Goal: Information Seeking & Learning: Learn about a topic

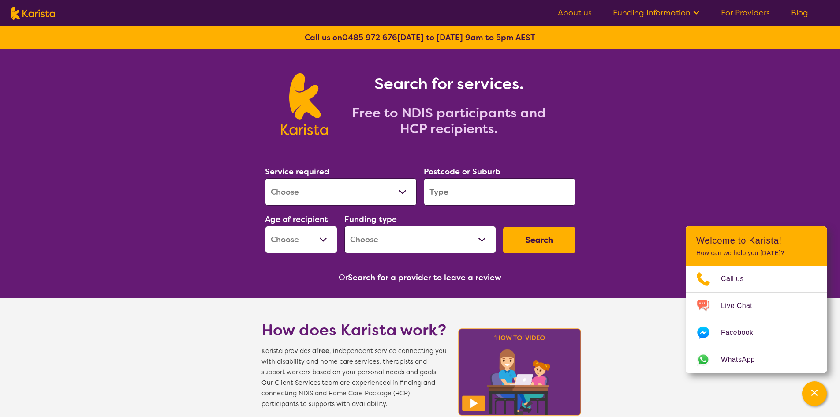
click at [471, 193] on input "search" at bounding box center [500, 191] width 152 height 27
click at [404, 192] on select "Allied Health Assistant Assessment ([MEDICAL_DATA] or [MEDICAL_DATA]) Behaviour…" at bounding box center [341, 191] width 152 height 27
select select "[MEDICAL_DATA]"
click at [265, 178] on select "Allied Health Assistant Assessment ([MEDICAL_DATA] or [MEDICAL_DATA]) Behaviour…" at bounding box center [341, 191] width 152 height 27
click at [447, 192] on input "search" at bounding box center [500, 191] width 152 height 27
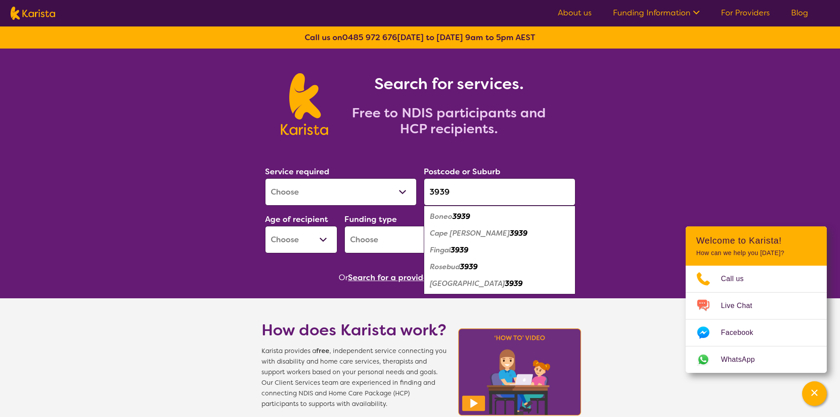
type input "3939"
click at [323, 239] on select "Early Childhood - 0 to 9 Child - 10 to 11 Adolescent - 12 to 17 Adult - 18 to 6…" at bounding box center [301, 239] width 72 height 27
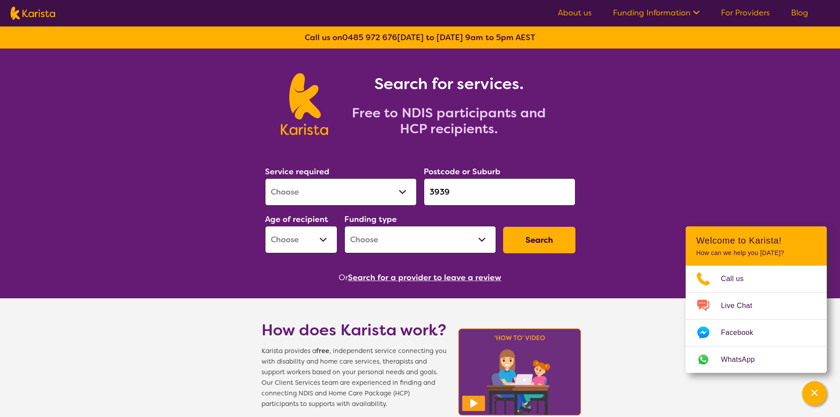
select select "EC"
click at [265, 226] on select "Early Childhood - 0 to 9 Child - 10 to 11 Adolescent - 12 to 17 Adult - 18 to 6…" at bounding box center [301, 239] width 72 height 27
click at [319, 237] on select "Early Childhood - 0 to 9 Child - 10 to 11 Adolescent - 12 to 17 Adult - 18 to 6…" at bounding box center [301, 239] width 72 height 27
click at [265, 226] on select "Early Childhood - 0 to 9 Child - 10 to 11 Adolescent - 12 to 17 Adult - 18 to 6…" at bounding box center [301, 239] width 72 height 27
click at [482, 236] on select "Home Care Package (HCP) National Disability Insurance Scheme (NDIS) I don't know" at bounding box center [420, 239] width 152 height 27
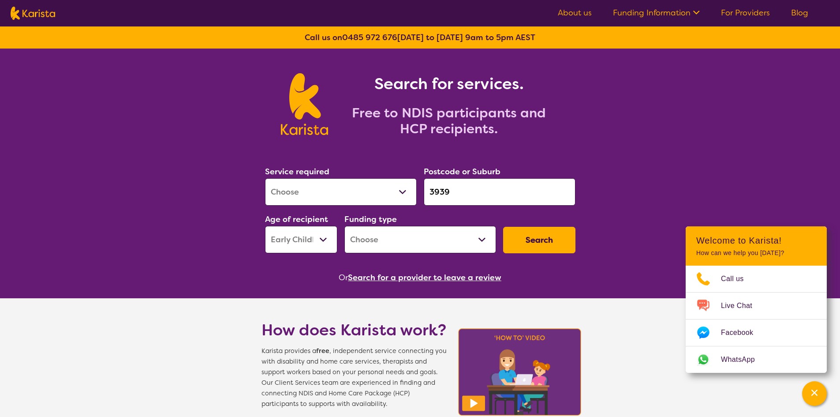
select select "NDIS"
click at [344, 226] on select "Home Care Package (HCP) National Disability Insurance Scheme (NDIS) I don't know" at bounding box center [420, 239] width 152 height 27
click at [542, 235] on button "Search" at bounding box center [539, 240] width 72 height 26
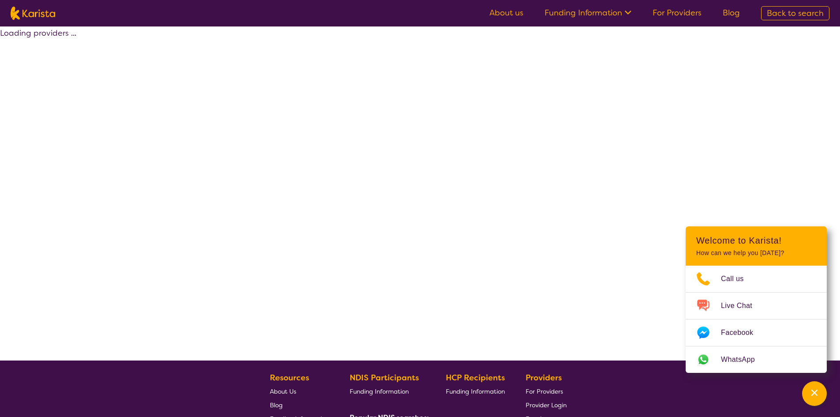
select select "by_score"
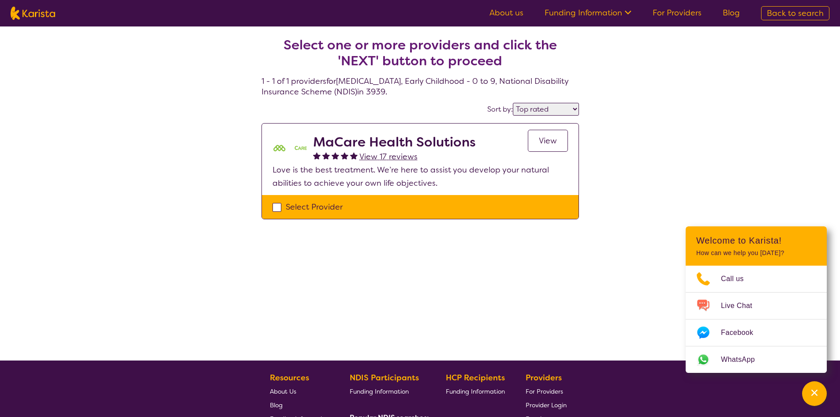
click at [547, 139] on span "View" at bounding box center [548, 140] width 18 height 11
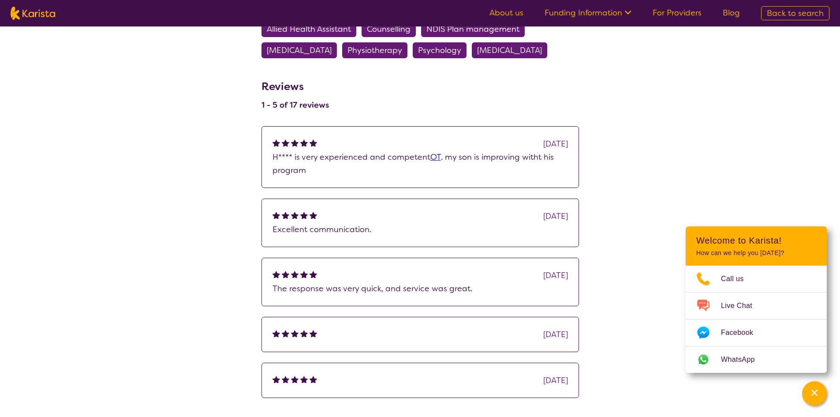
scroll to position [485, 0]
